Goal: Task Accomplishment & Management: Use online tool/utility

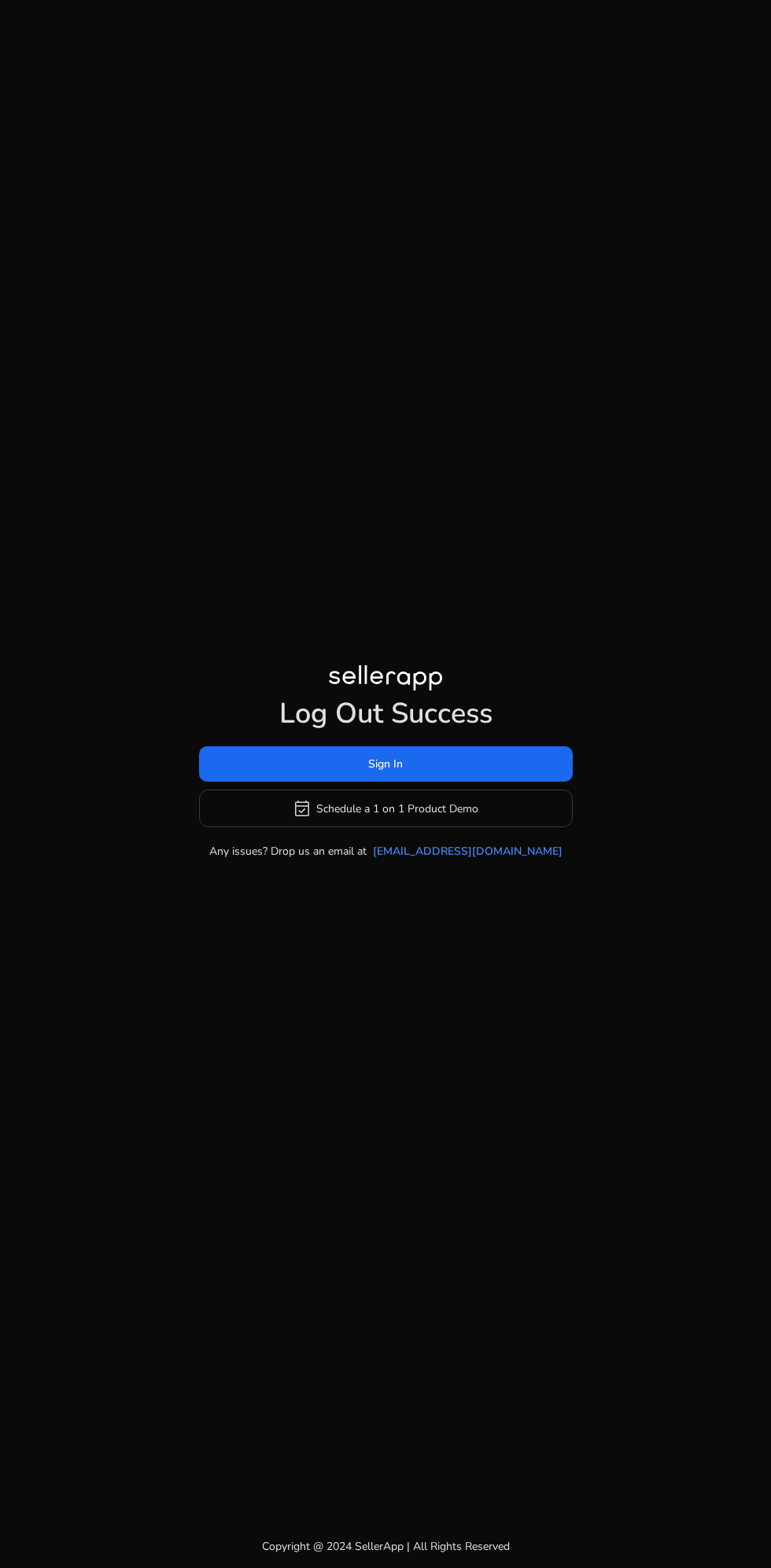
click at [382, 772] on span "Sign In" at bounding box center [386, 764] width 35 height 17
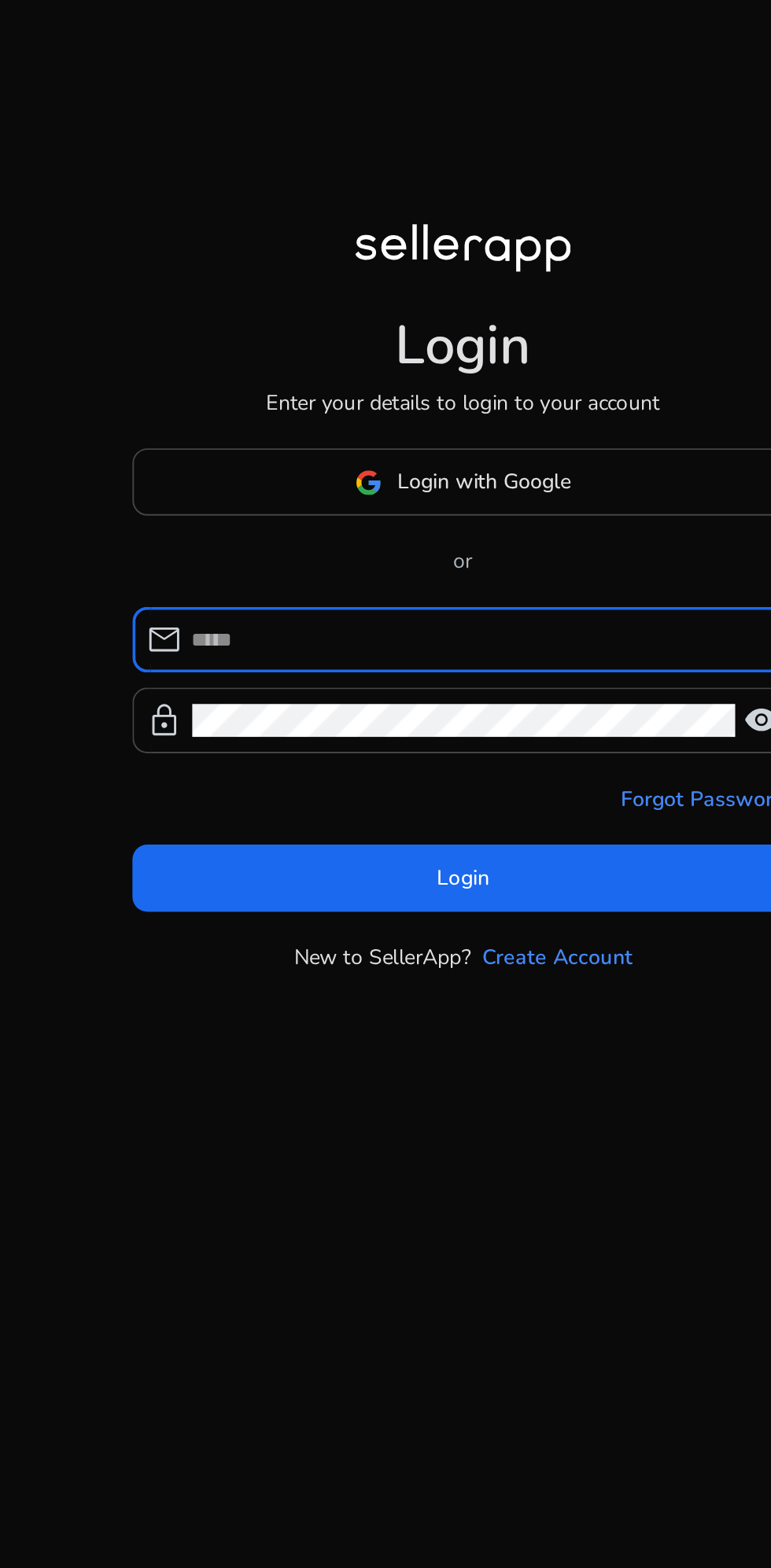
click at [369, 720] on span at bounding box center [385, 702] width 347 height 38
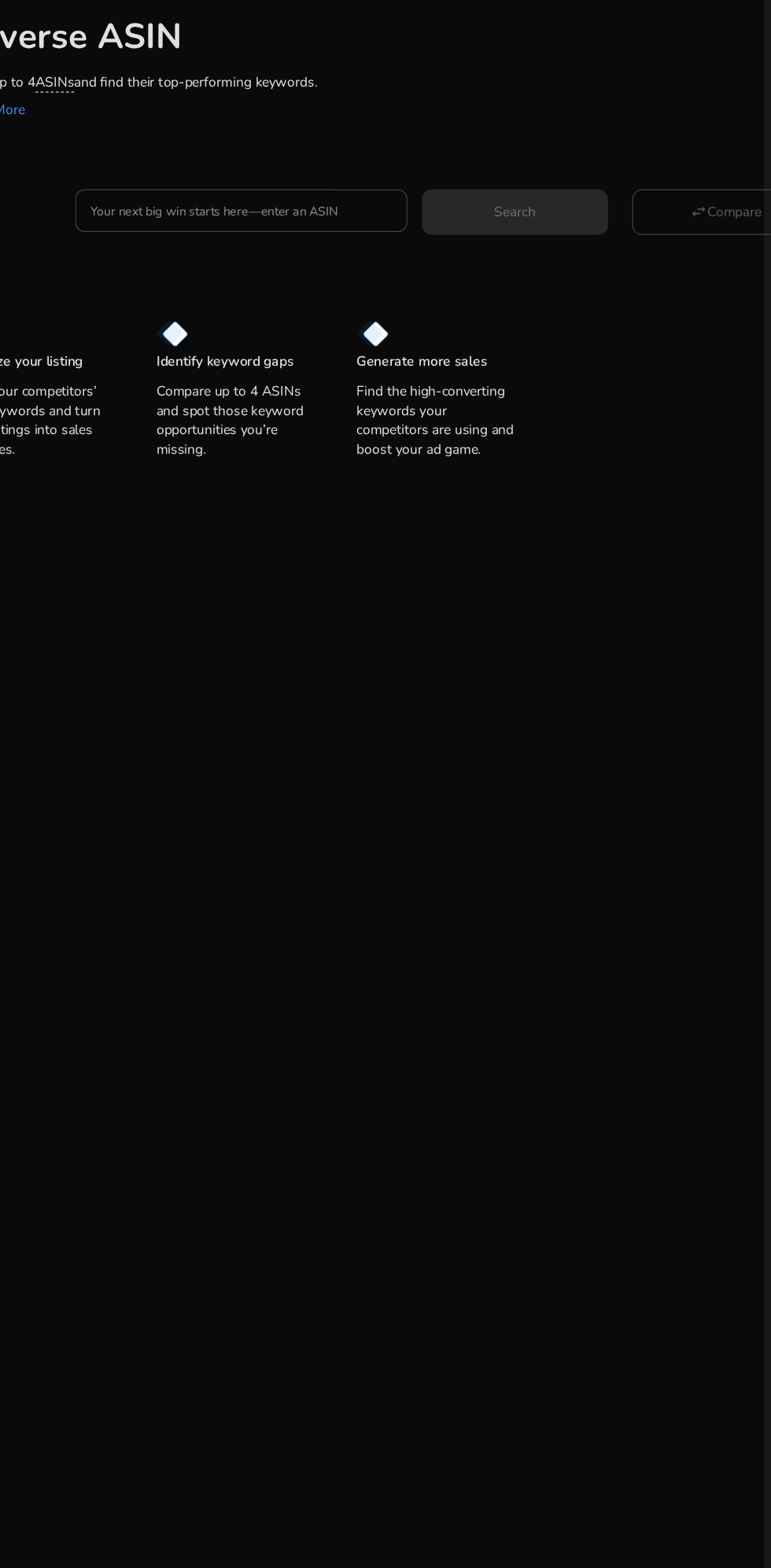
scroll to position [3, 0]
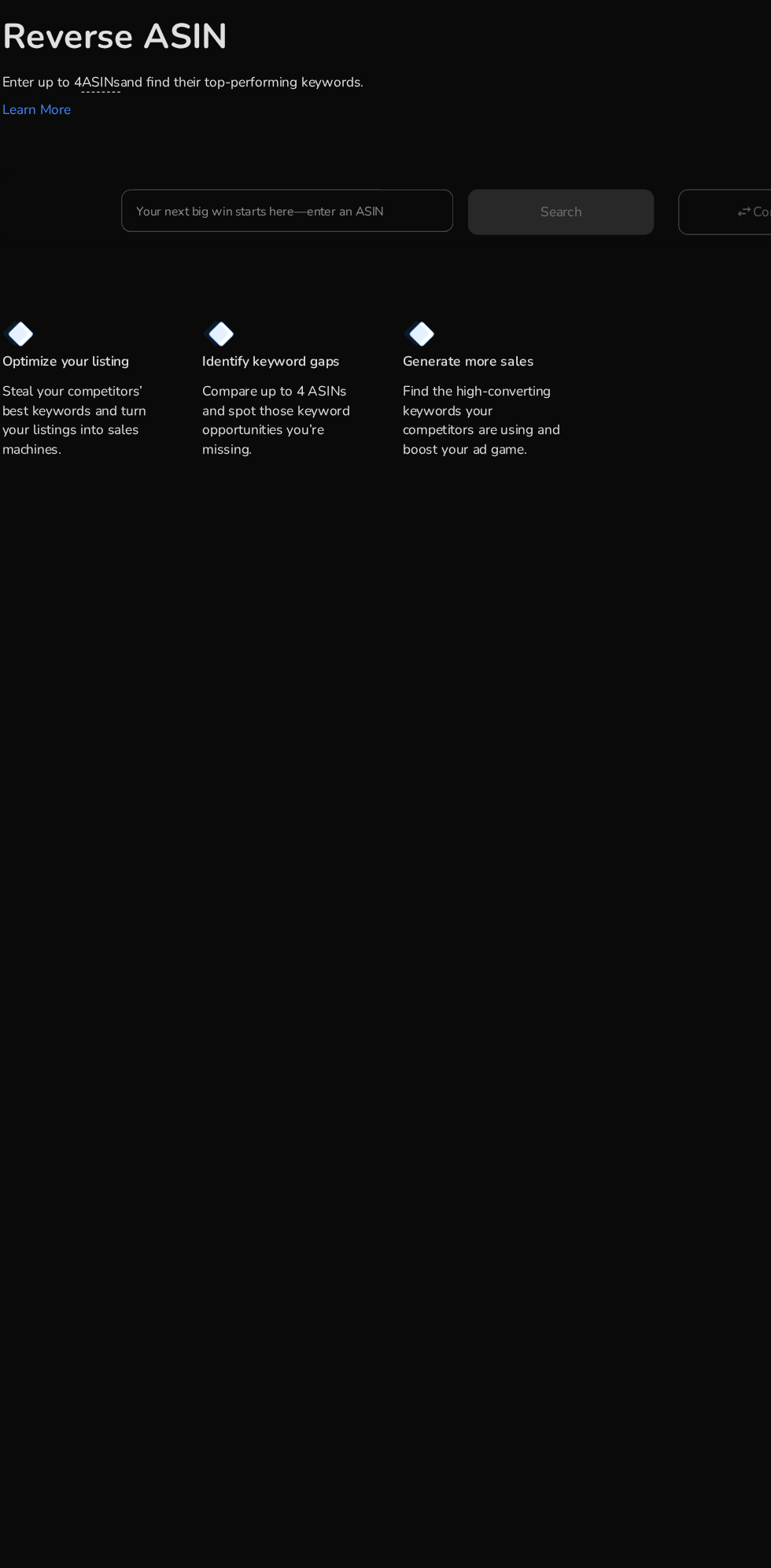
click at [408, 281] on input "Your next big win starts here—enter an ASIN" at bounding box center [340, 290] width 245 height 17
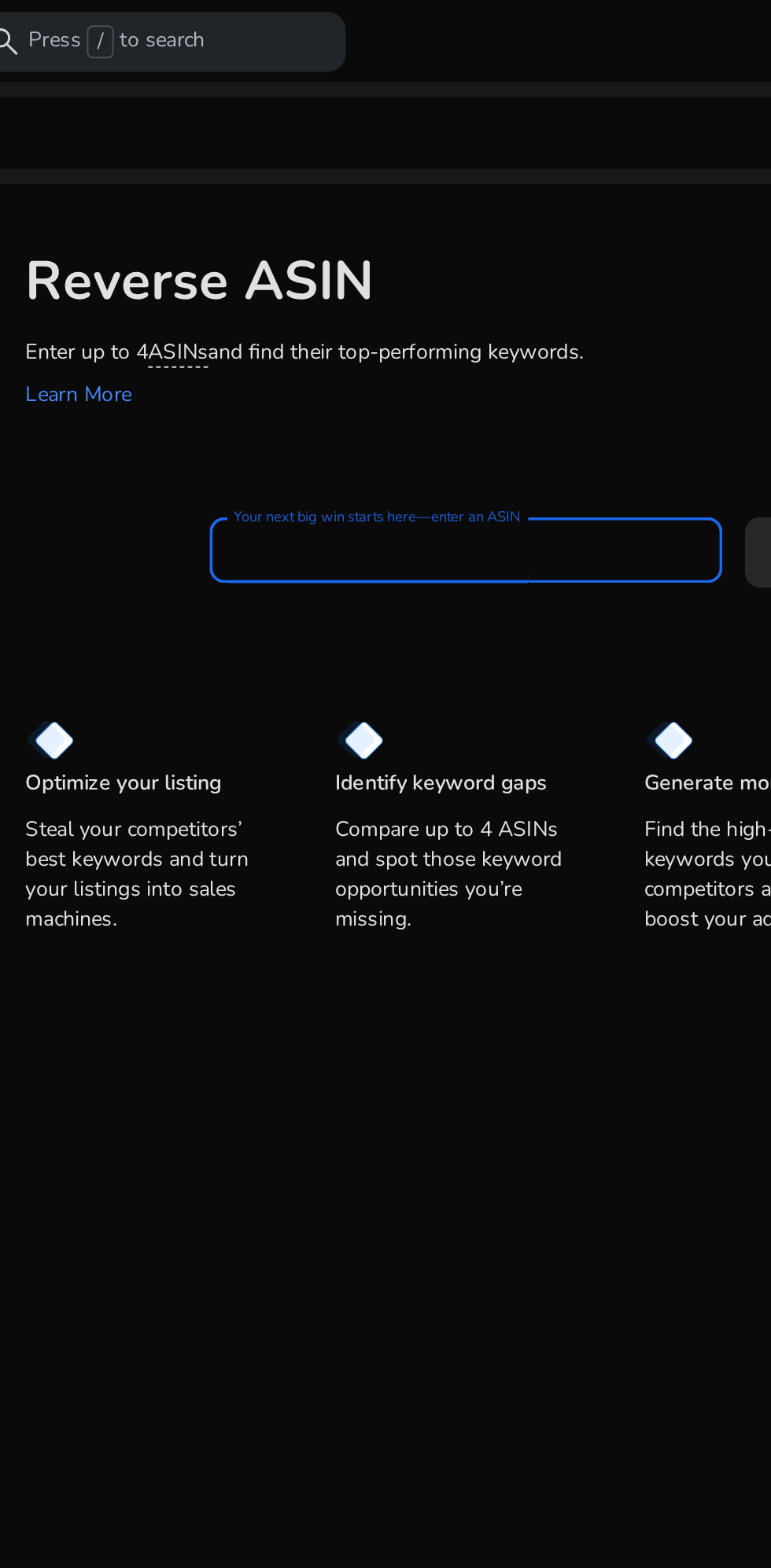
scroll to position [0, 0]
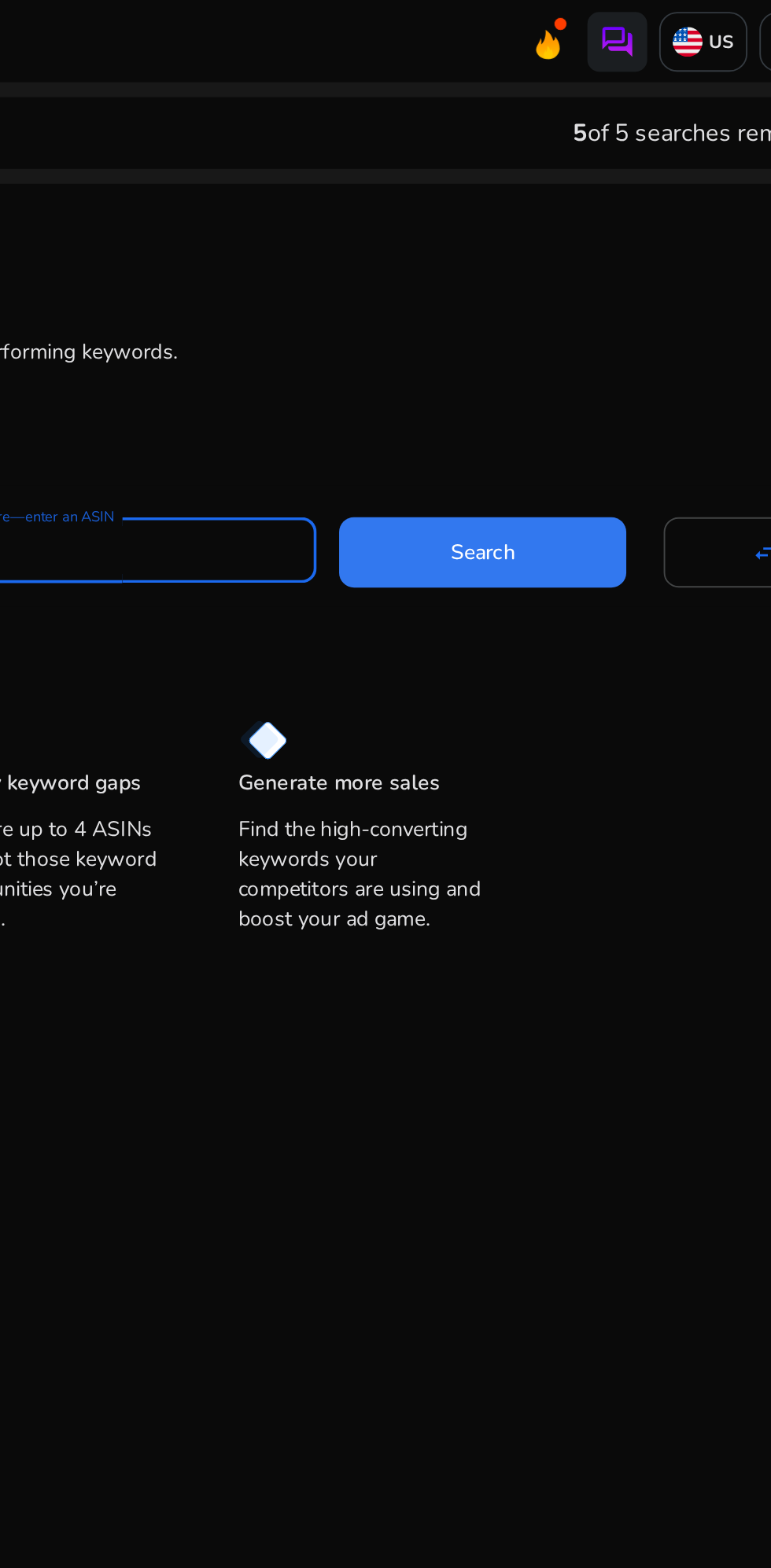
type input "**********"
click at [580, 288] on span at bounding box center [562, 291] width 151 height 38
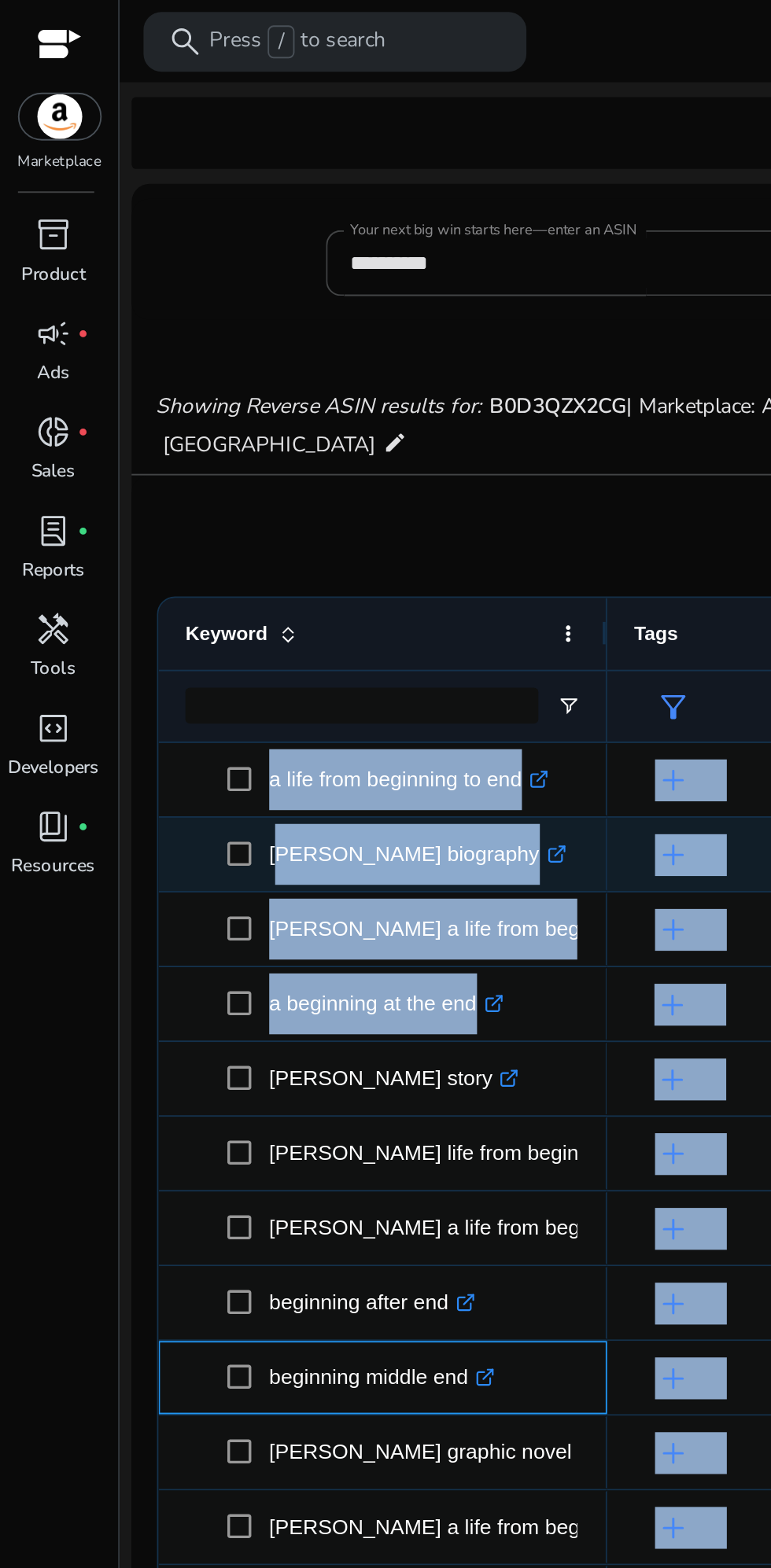
click at [235, 712] on p "beginning middle end .st0{fill:#2c8af8}" at bounding box center [201, 724] width 119 height 33
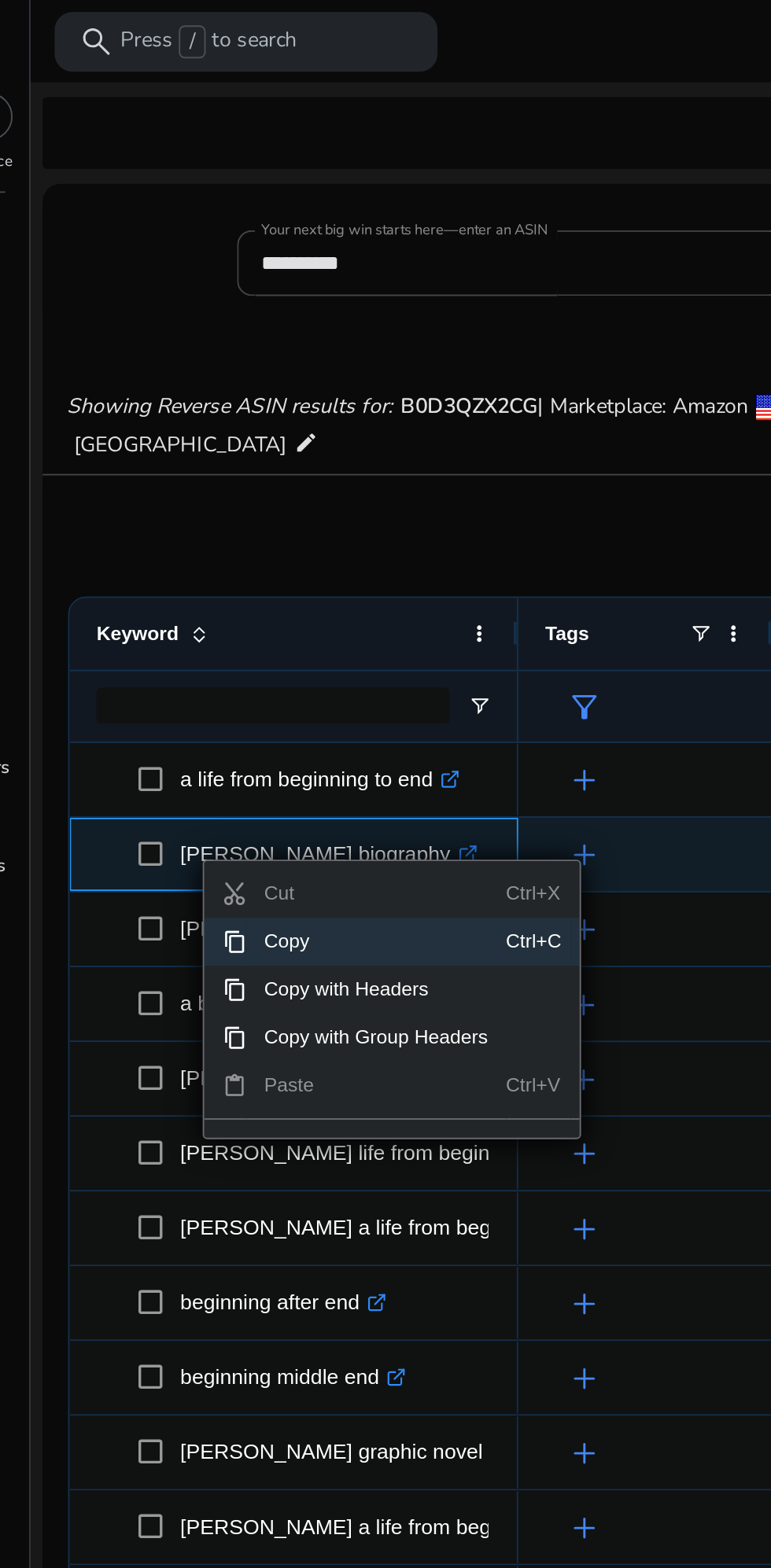
click at [222, 497] on span "Copy" at bounding box center [245, 495] width 137 height 25
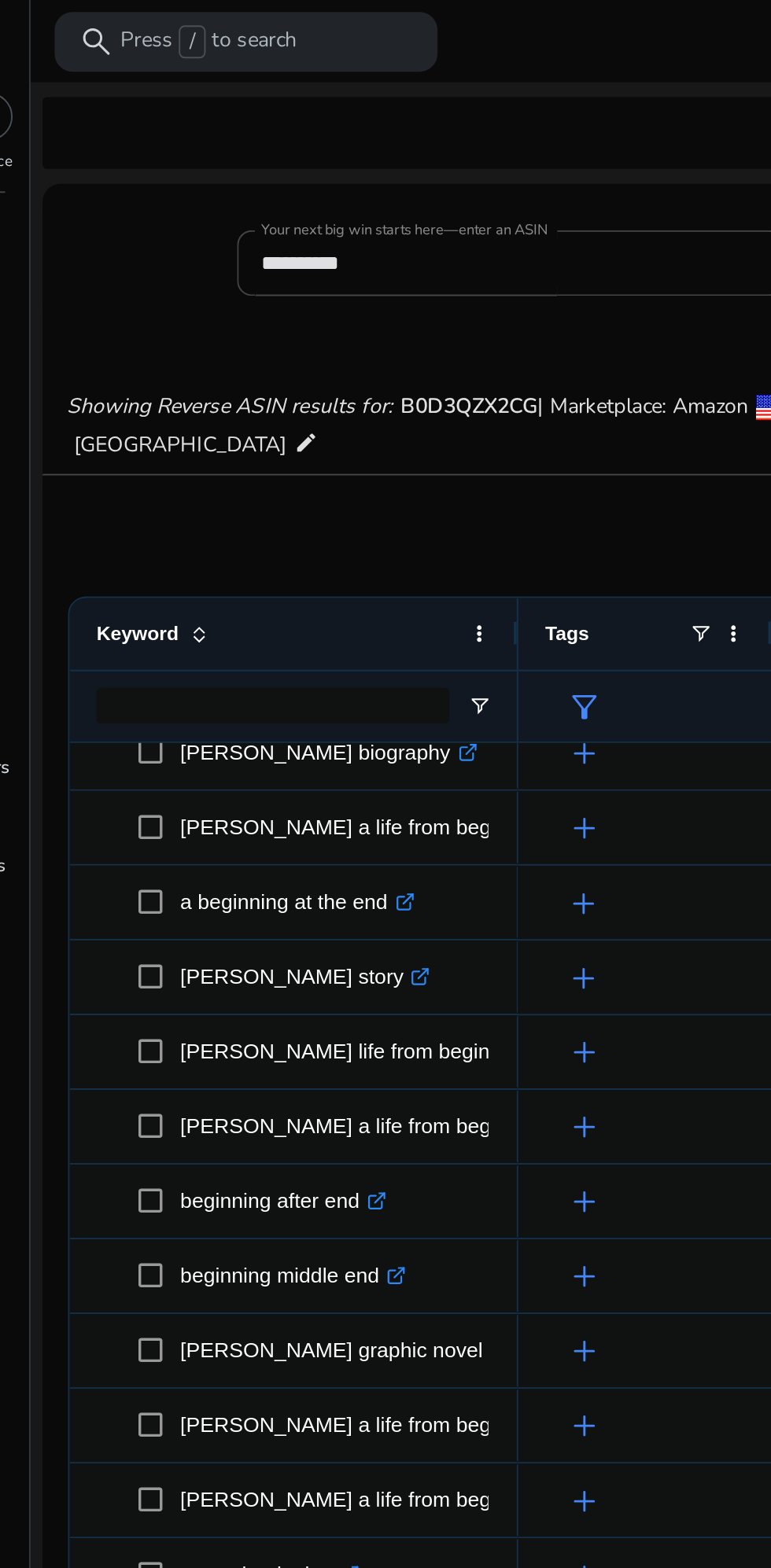
scroll to position [52, 0]
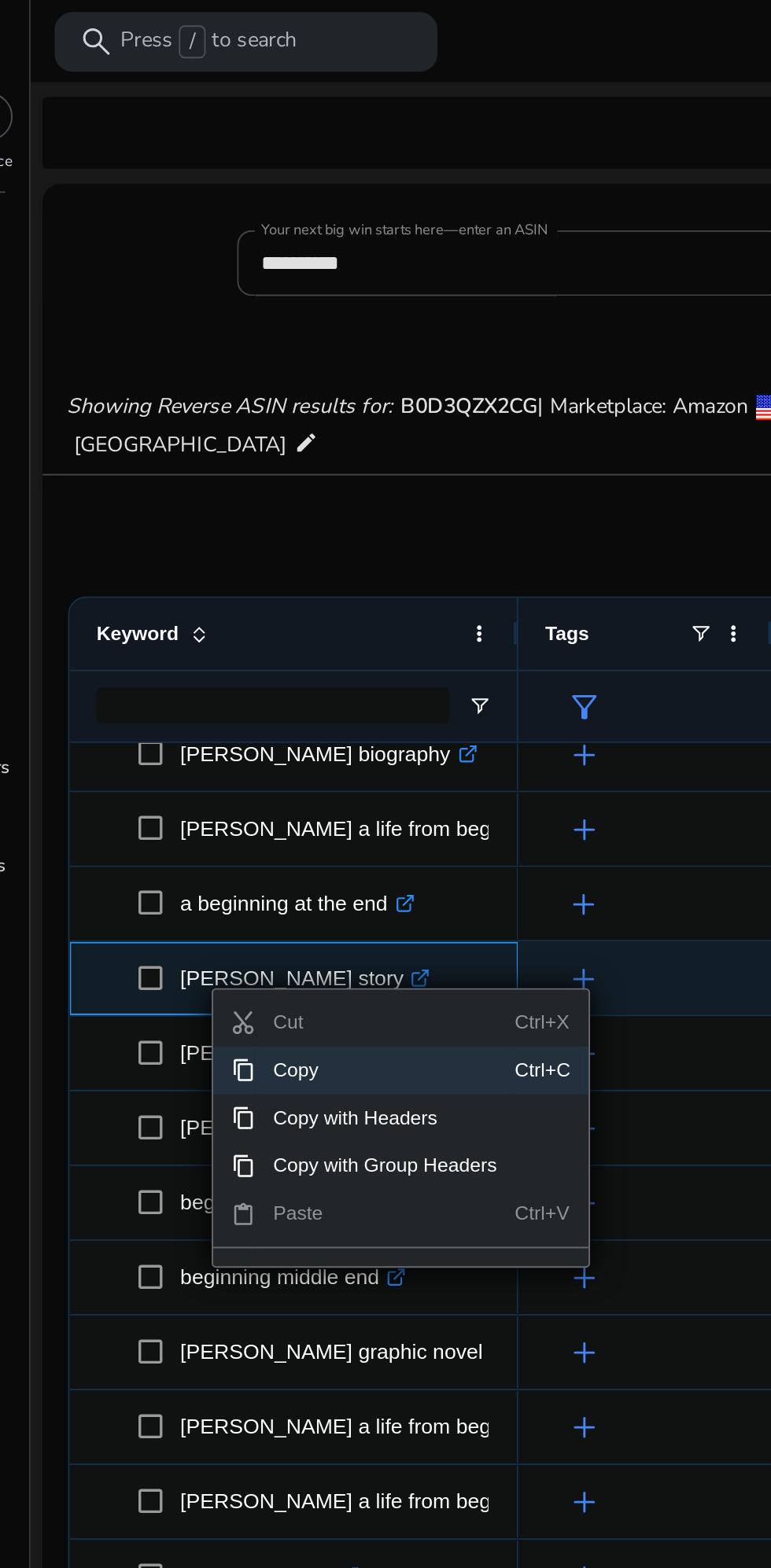
click at [210, 564] on span "Copy" at bounding box center [249, 563] width 137 height 25
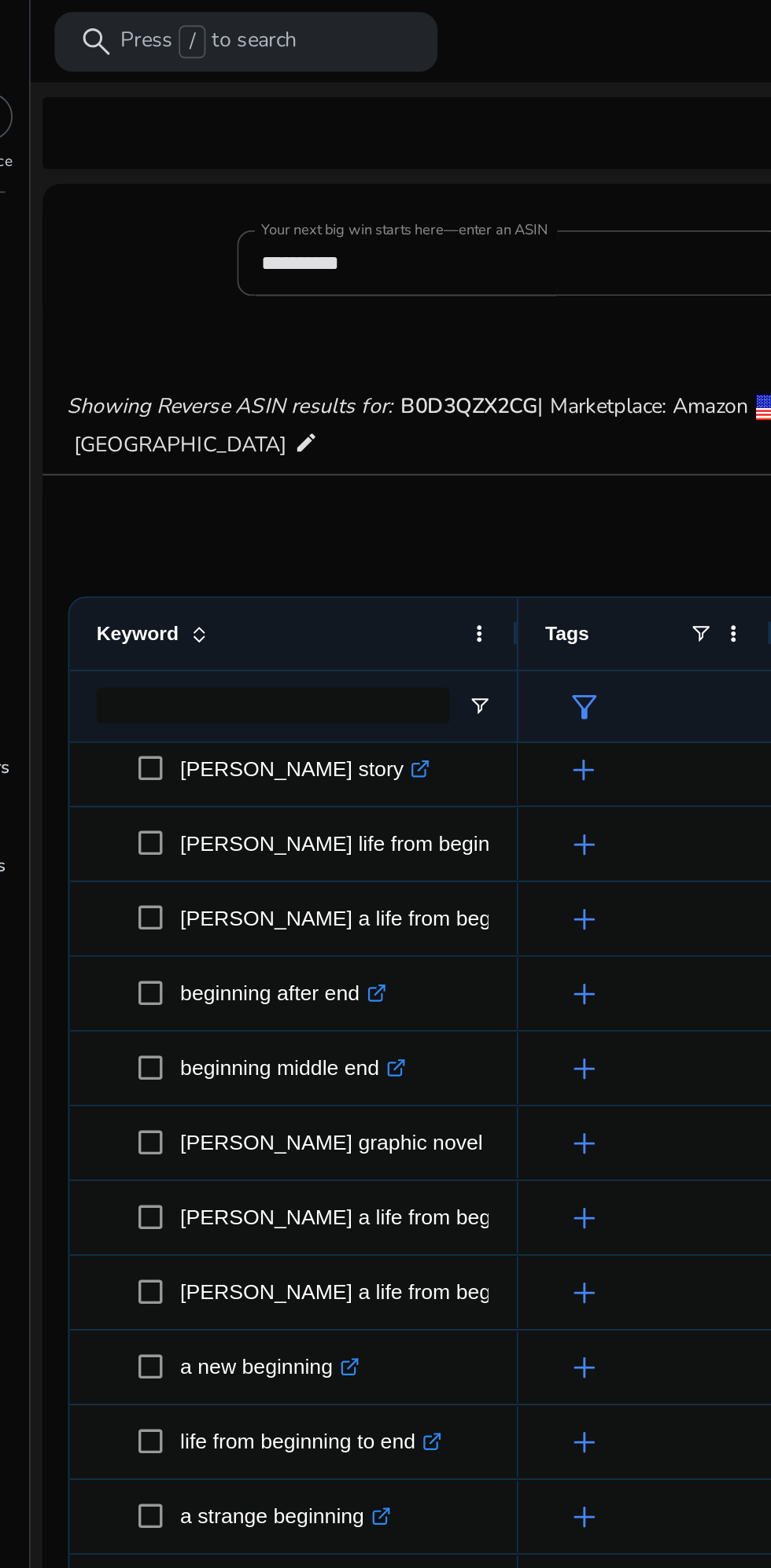
scroll to position [235, 0]
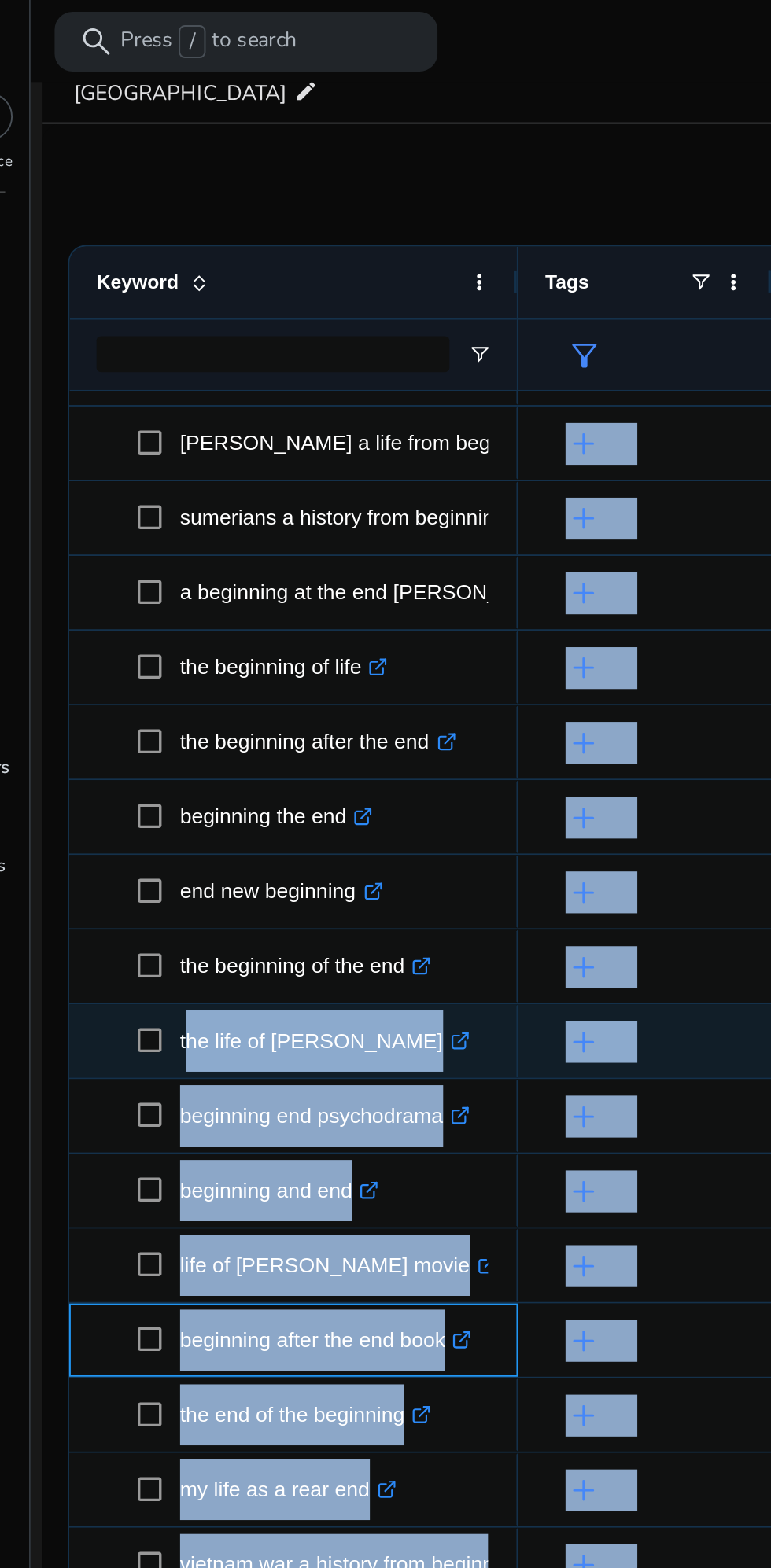
click at [189, 686] on div "beginning after the end book .st0{fill:#2c8af8}" at bounding box center [201, 705] width 236 height 39
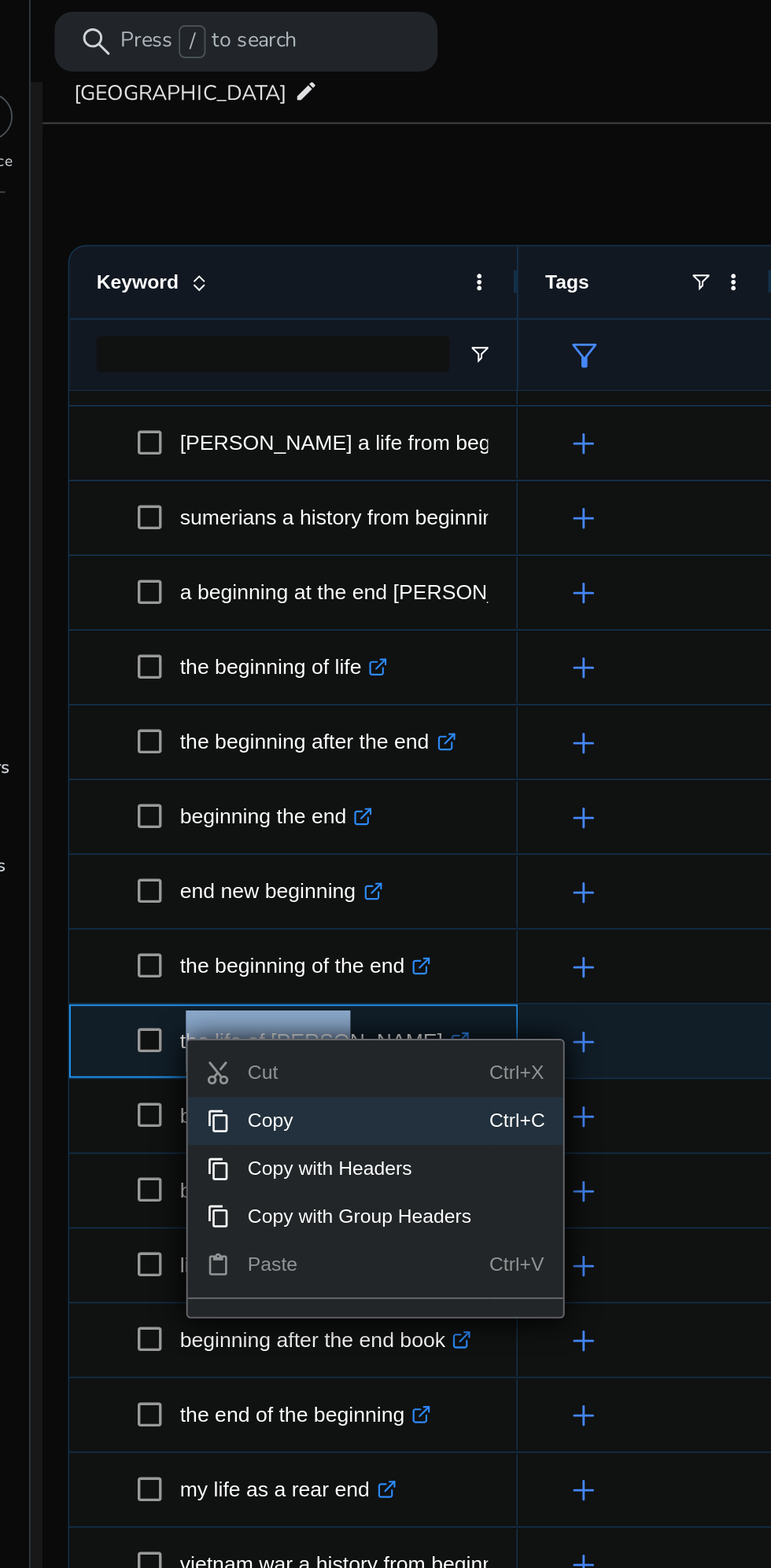
click at [264, 590] on span "Copy" at bounding box center [236, 590] width 137 height 25
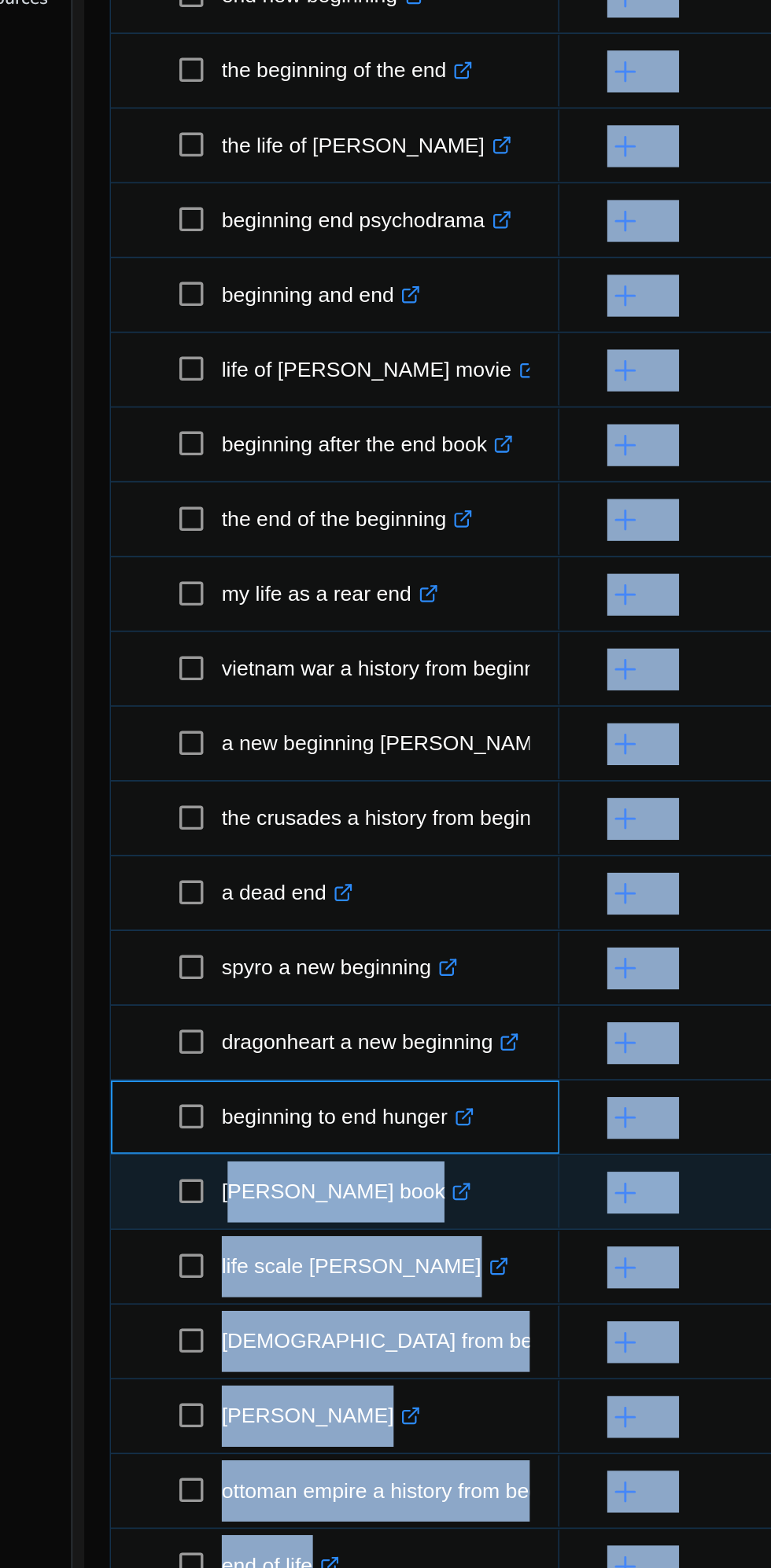
click at [195, 1042] on p "beginning to end hunger .st0{fill:#2c8af8}" at bounding box center [207, 1044] width 133 height 33
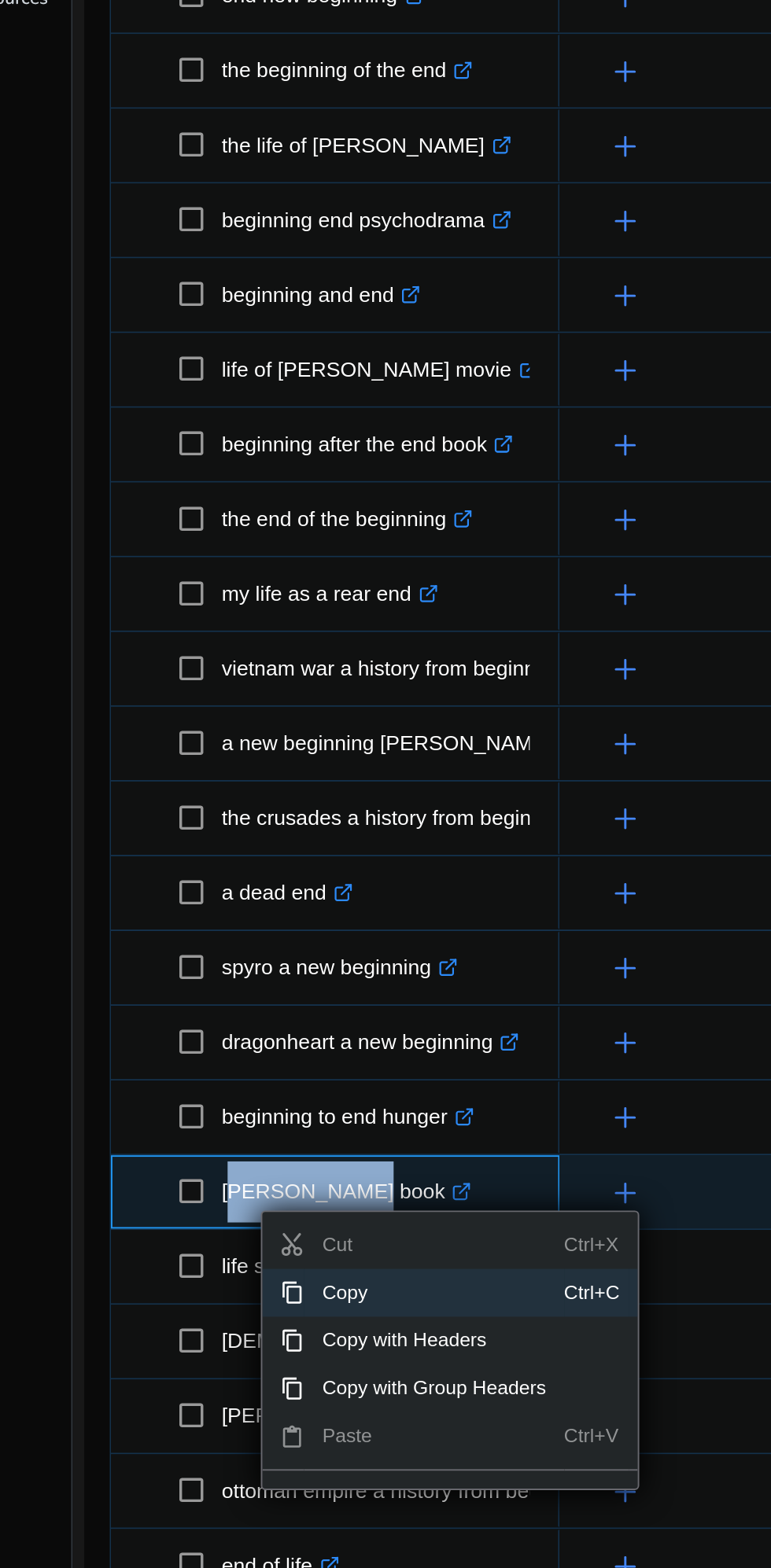
click at [260, 1134] on span "Copy" at bounding box center [253, 1136] width 137 height 25
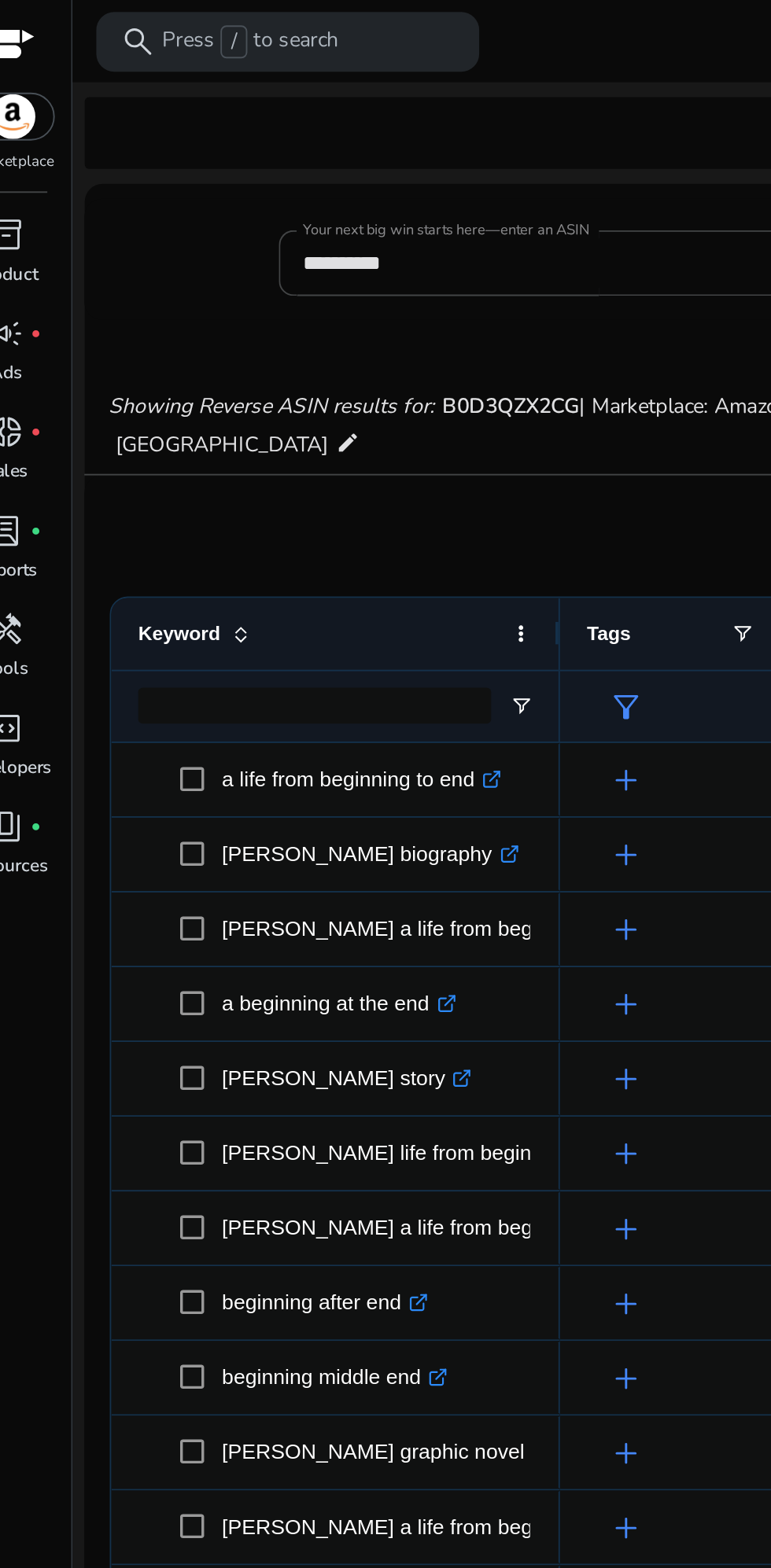
click at [313, 143] on input "**********" at bounding box center [315, 138] width 262 height 17
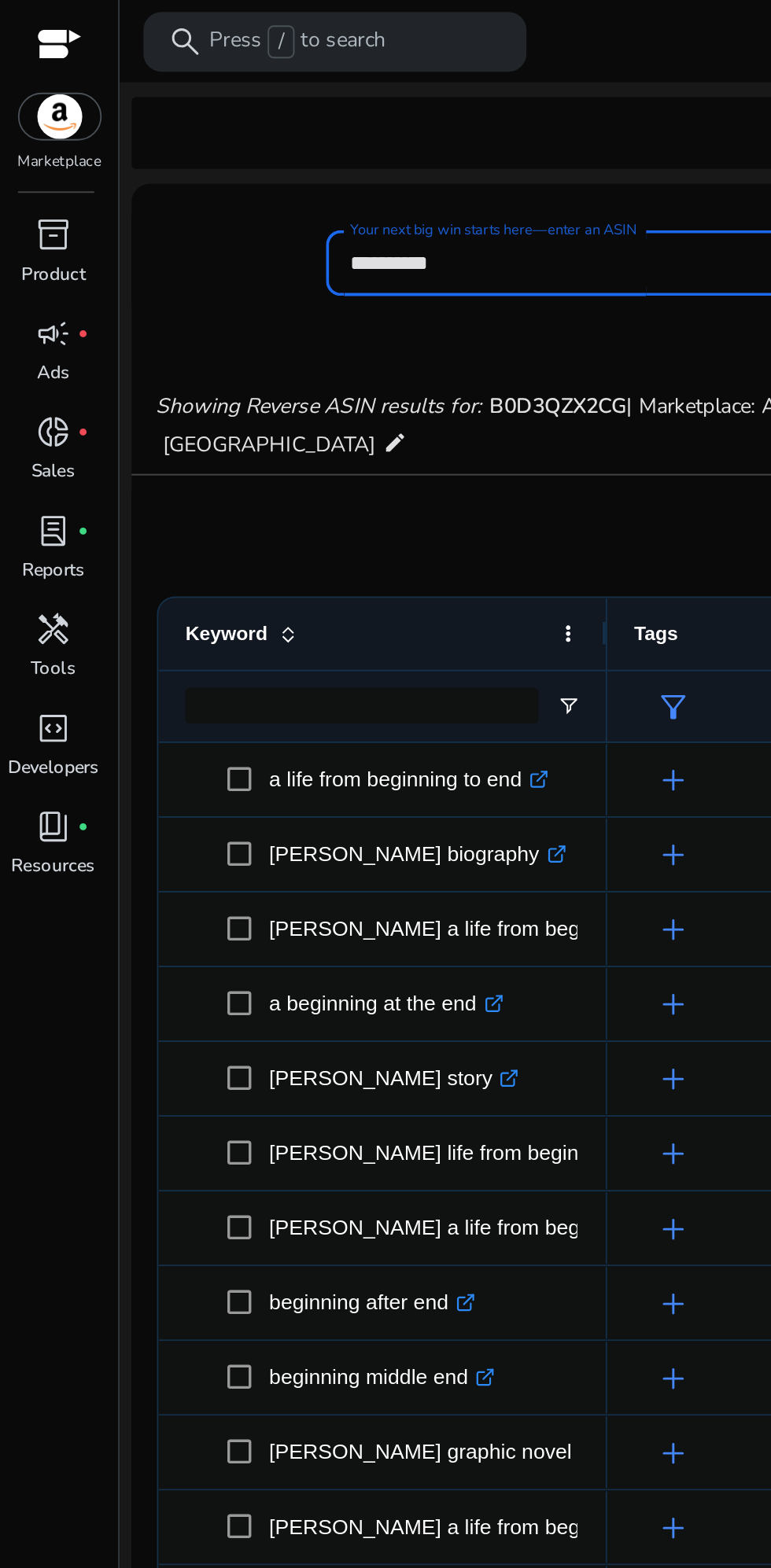
scroll to position [0, 0]
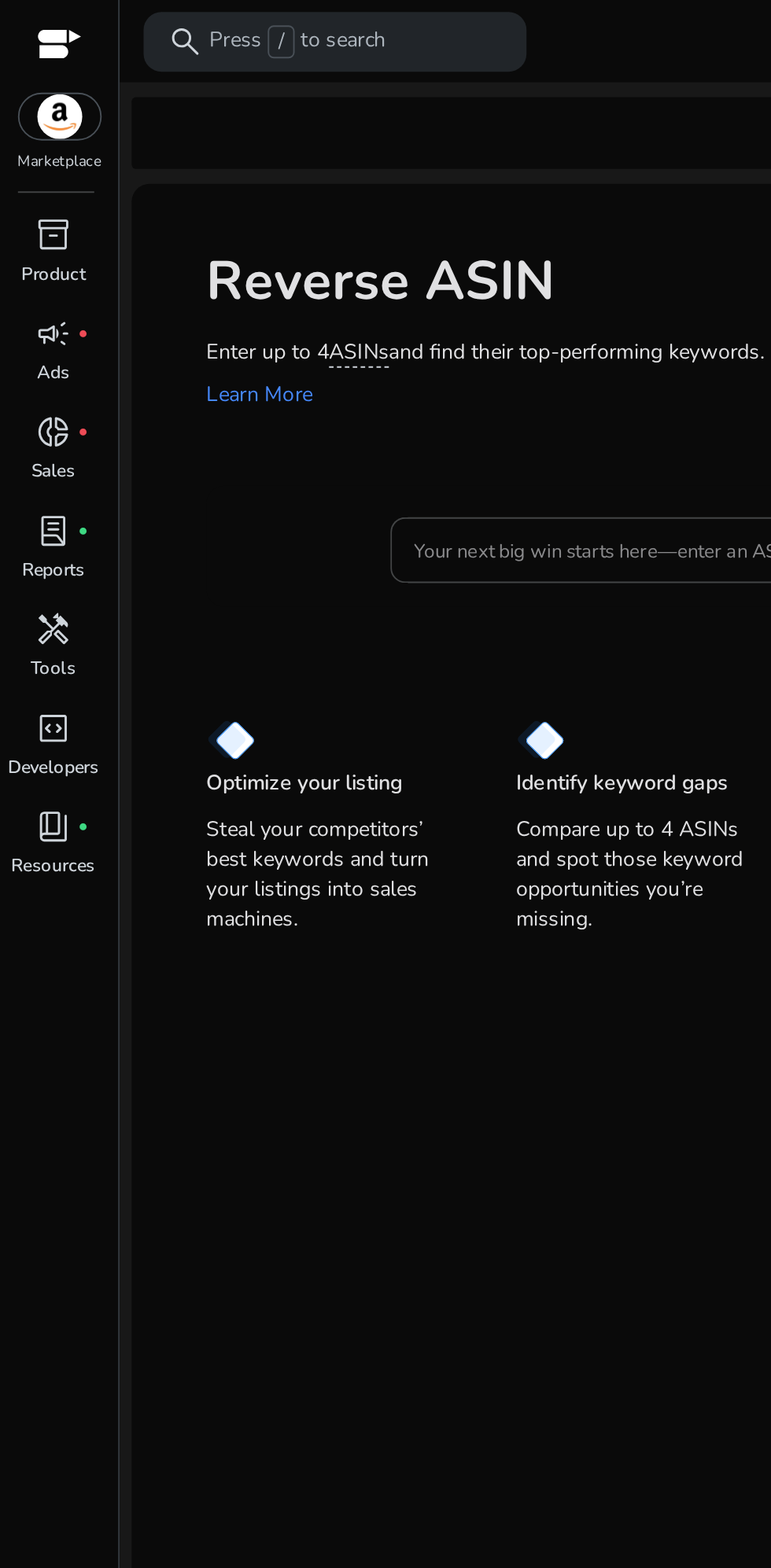
click at [245, 285] on input "Your next big win starts here—enter an ASIN" at bounding box center [340, 290] width 245 height 17
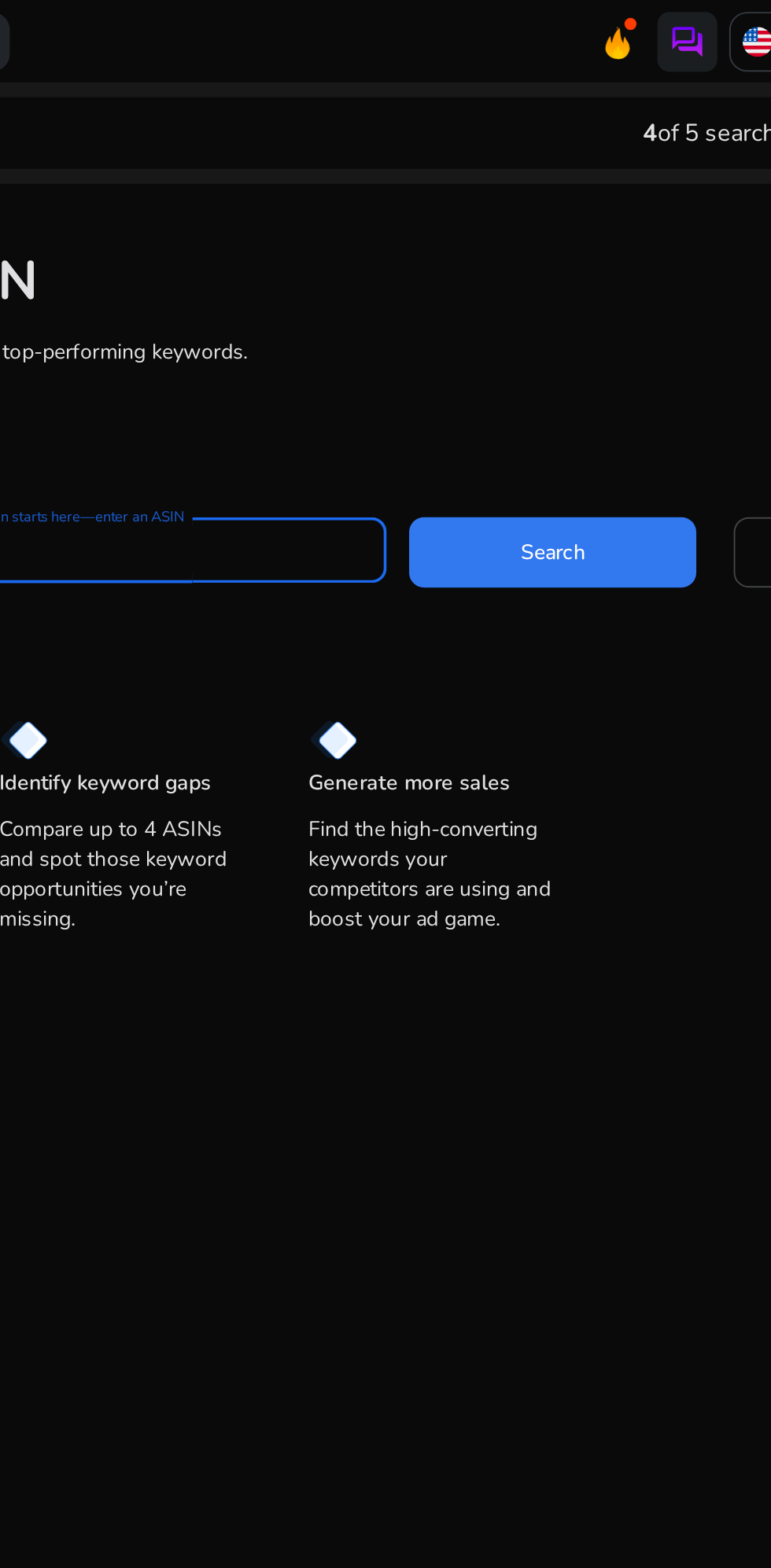
type input "**********"
click at [531, 294] on span at bounding box center [562, 291] width 151 height 38
click at [540, 285] on span at bounding box center [562, 291] width 151 height 38
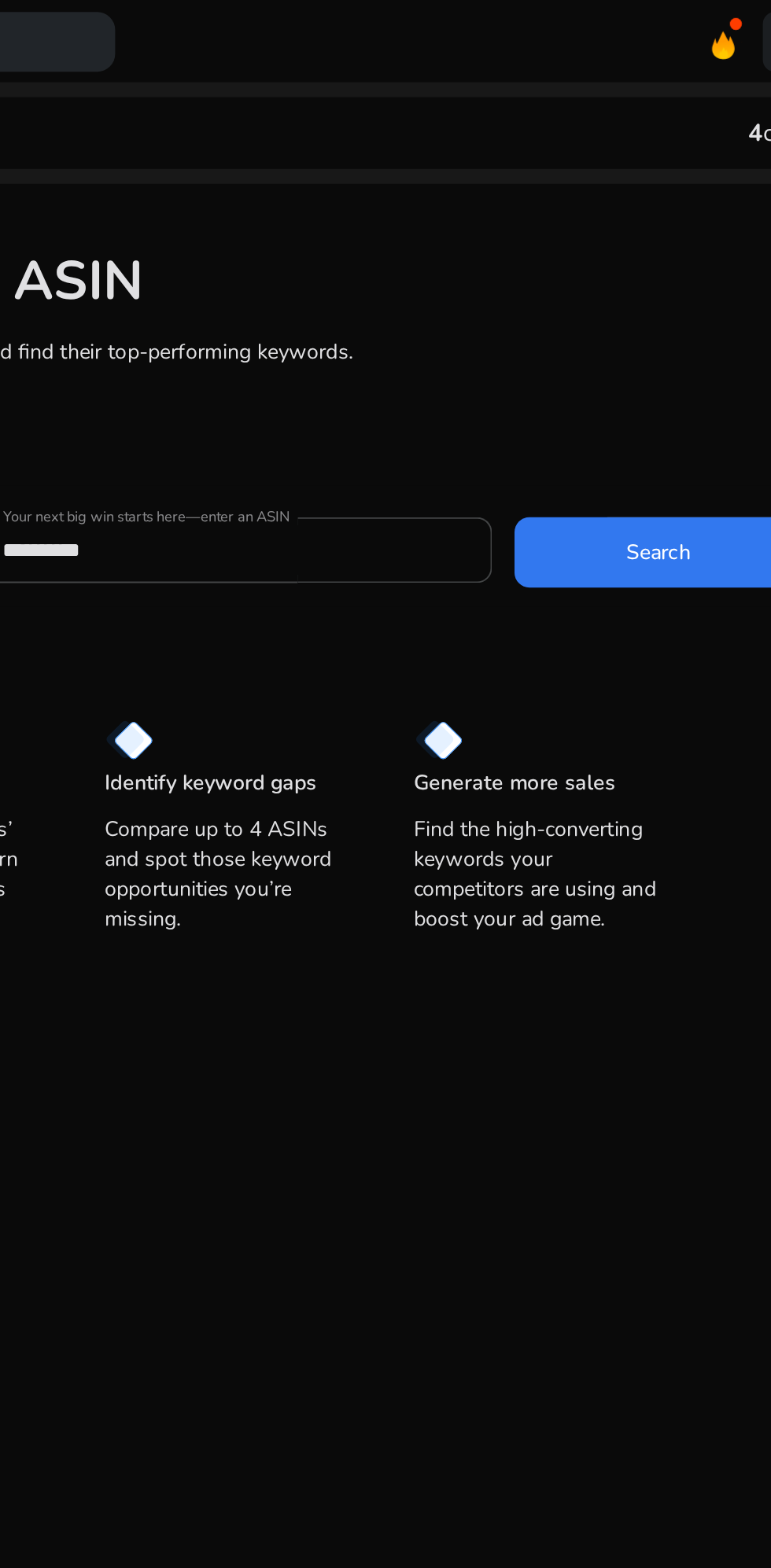
click at [533, 302] on span at bounding box center [562, 291] width 151 height 38
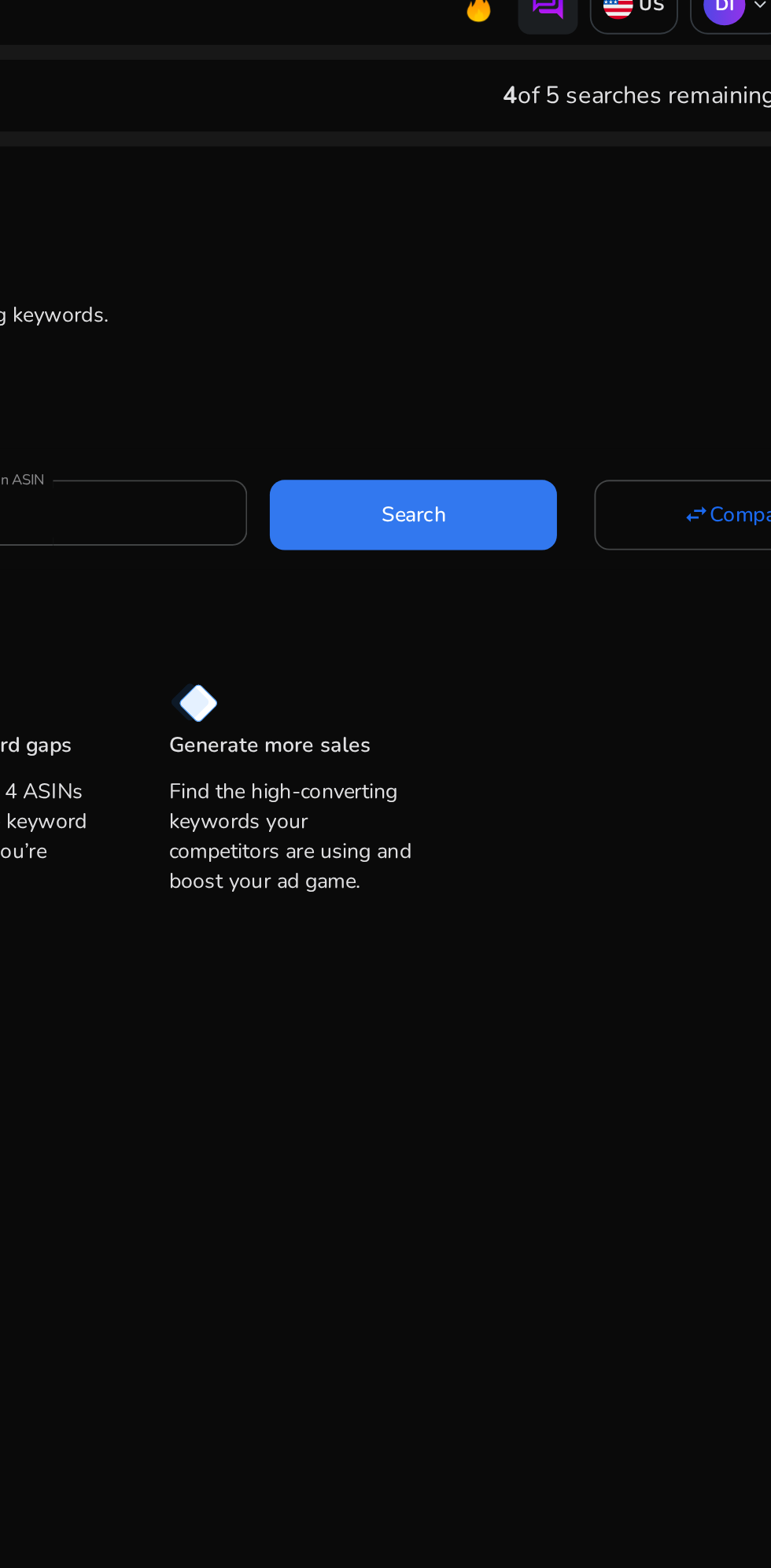
click at [559, 303] on span at bounding box center [562, 291] width 151 height 38
click at [559, 290] on span "Search" at bounding box center [562, 291] width 34 height 17
click at [545, 293] on span "Search" at bounding box center [562, 291] width 34 height 17
click at [538, 290] on span at bounding box center [562, 291] width 151 height 38
click at [534, 291] on span at bounding box center [562, 291] width 151 height 38
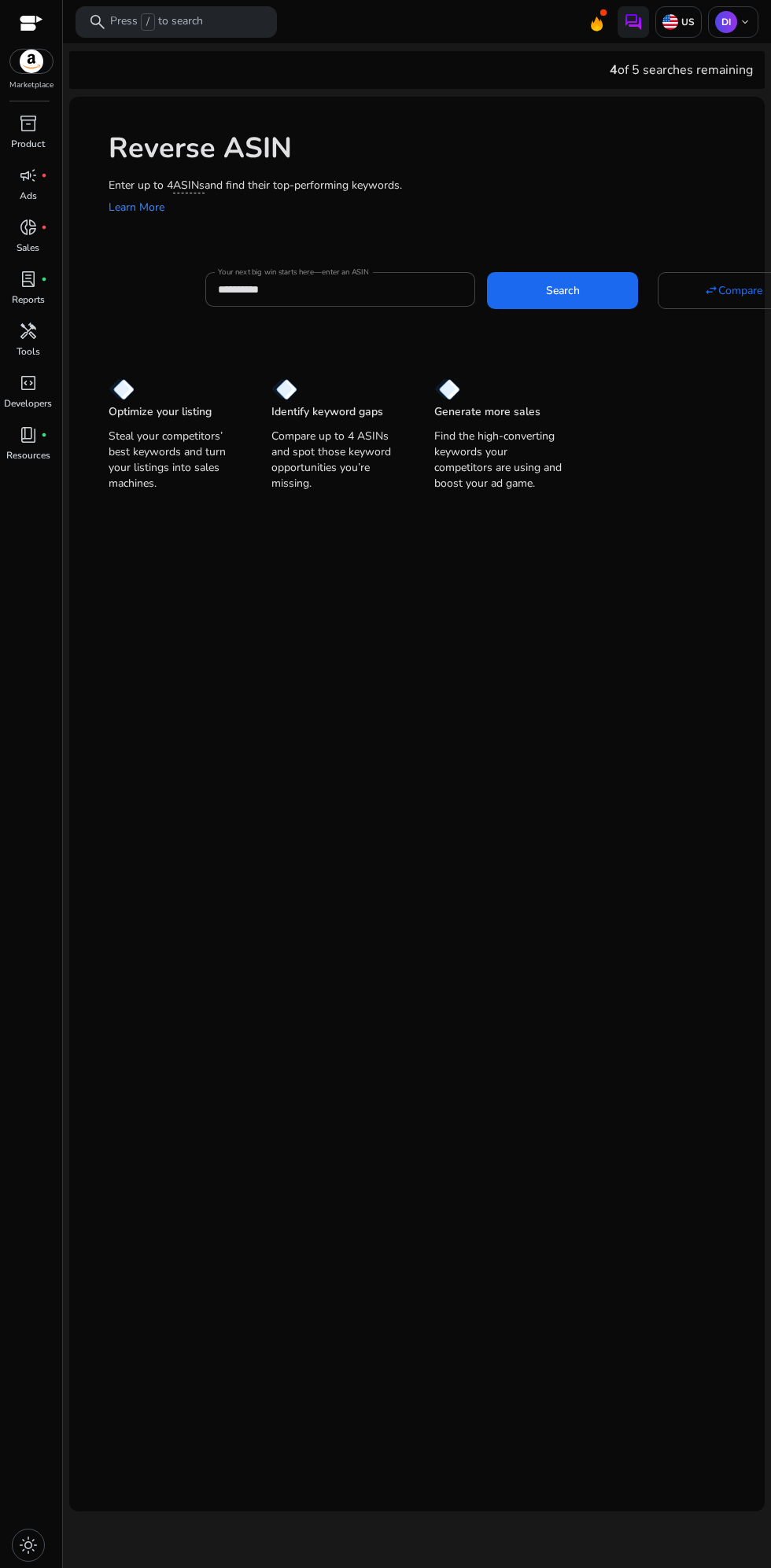
click at [534, 294] on span at bounding box center [562, 291] width 151 height 38
click at [333, 249] on div "Reverse ASIN Enter up to 4 ASINs and find their top-performing keywords. Learn …" at bounding box center [417, 296] width 696 height 399
click at [310, 283] on input "Your next big win starts here—enter an ASIN" at bounding box center [340, 290] width 245 height 17
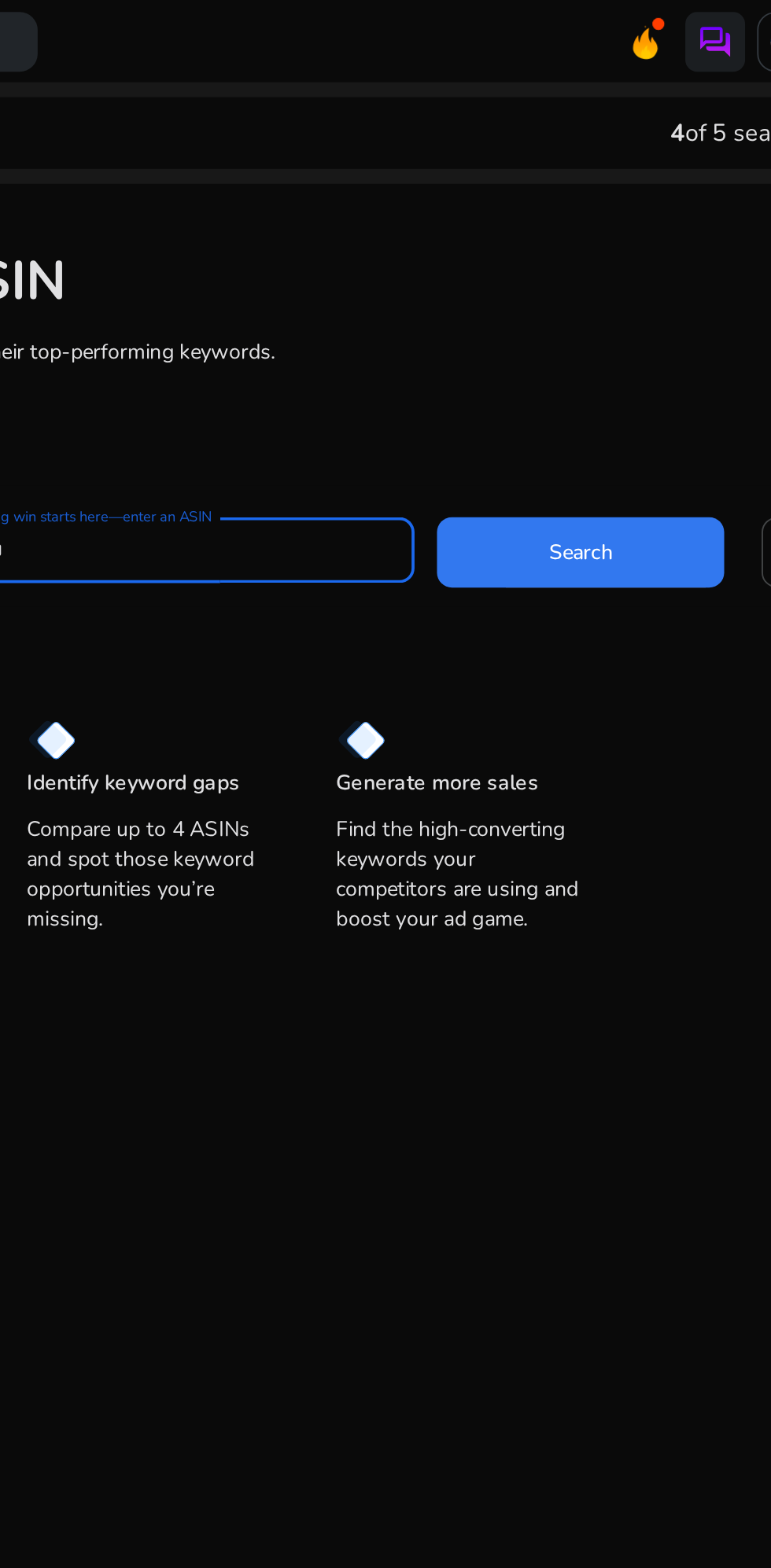
type input "**********"
click at [526, 296] on span at bounding box center [562, 291] width 151 height 38
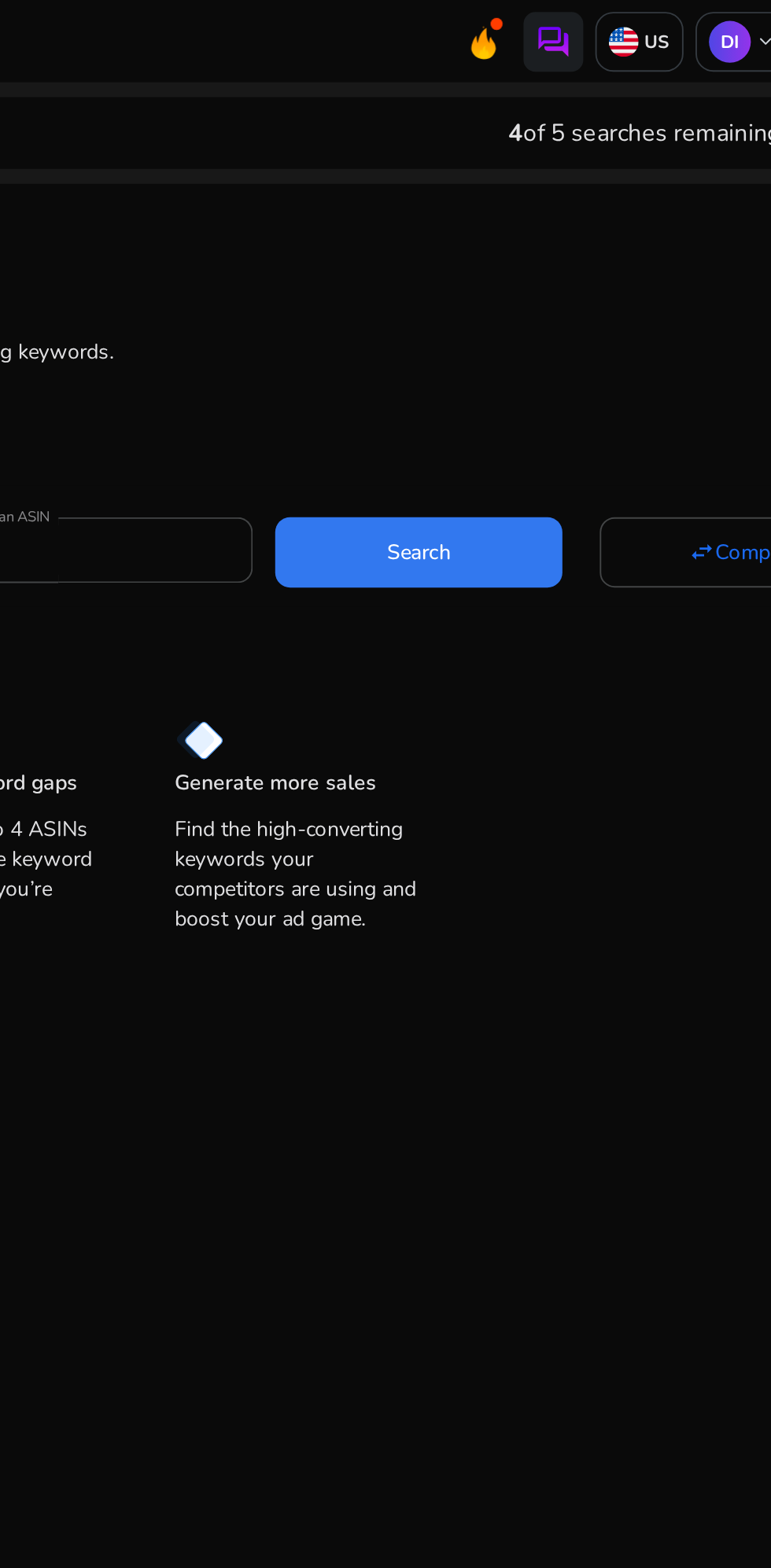
click at [545, 288] on span "Search" at bounding box center [562, 291] width 34 height 17
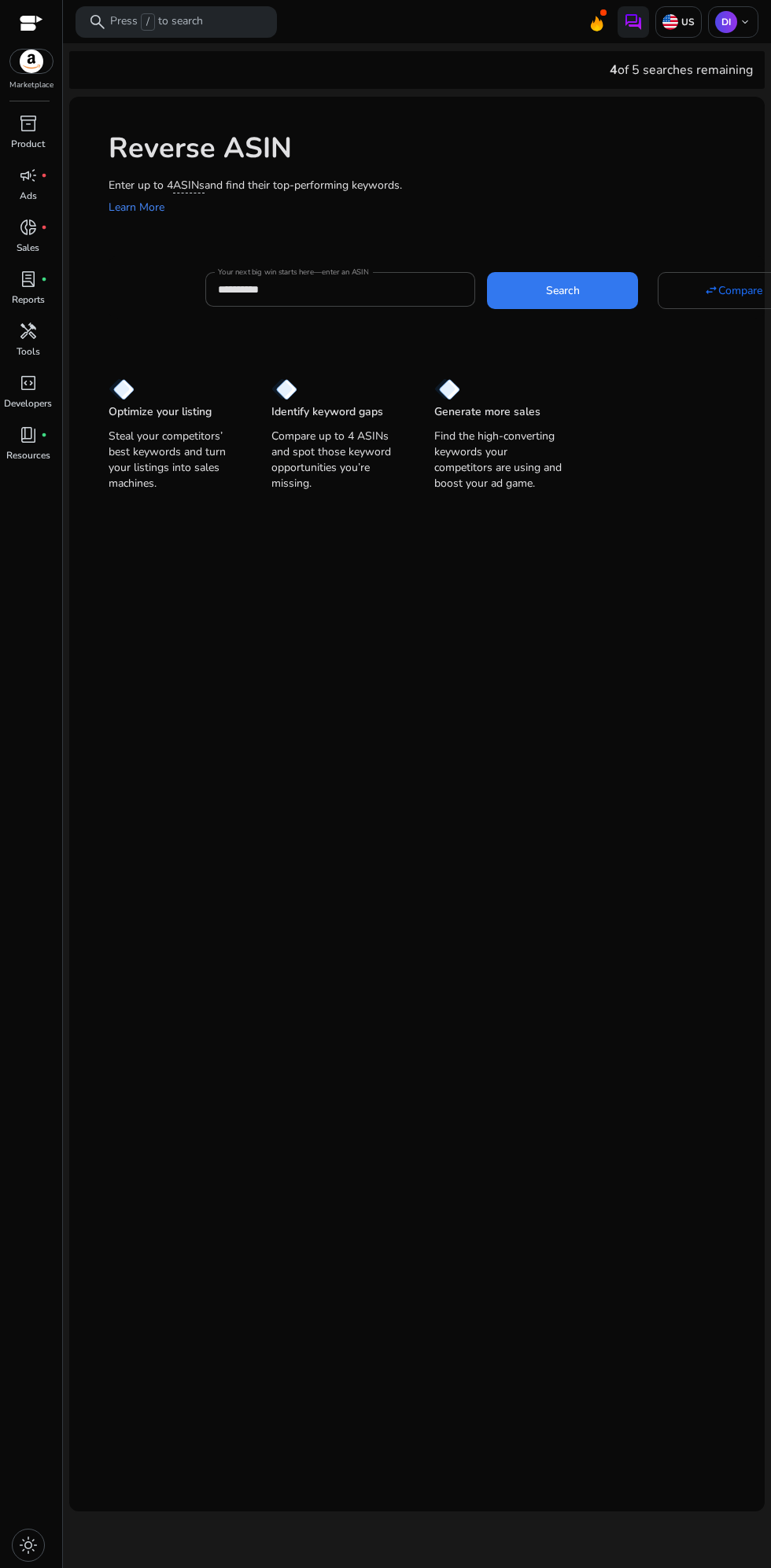
click at [552, 273] on span at bounding box center [562, 291] width 151 height 38
click at [538, 294] on span at bounding box center [562, 291] width 151 height 38
click at [542, 305] on span at bounding box center [562, 291] width 151 height 38
